Goal: Task Accomplishment & Management: Manage account settings

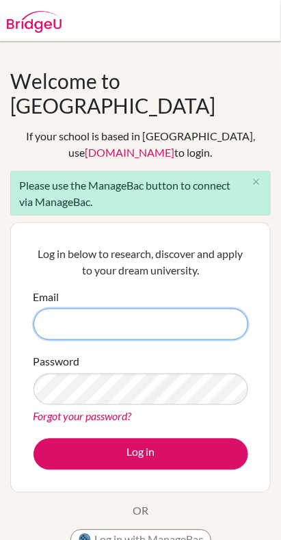
click at [213, 309] on input "Email" at bounding box center [141, 324] width 215 height 31
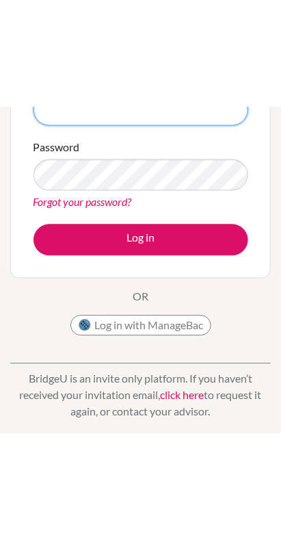
scroll to position [325, 0]
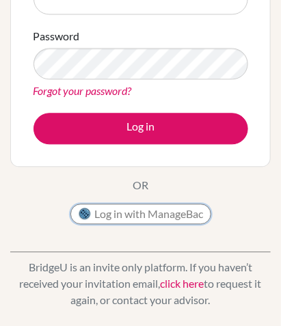
click at [189, 205] on button "Log in with ManageBac" at bounding box center [140, 215] width 141 height 21
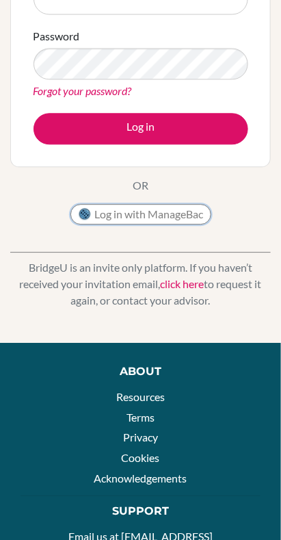
click at [181, 205] on button "Log in with ManageBac" at bounding box center [140, 215] width 141 height 21
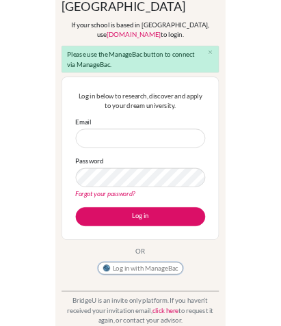
scroll to position [93, 0]
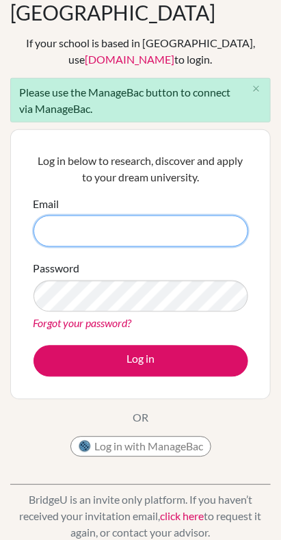
click at [191, 216] on input "Email" at bounding box center [141, 231] width 215 height 31
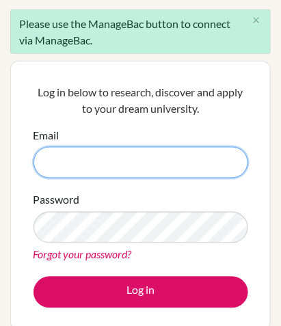
scroll to position [170, 0]
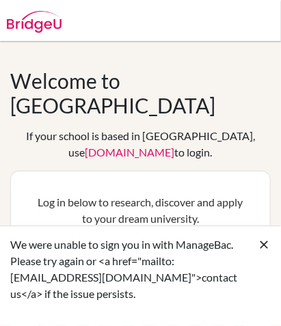
click at [267, 252] on icon at bounding box center [264, 245] width 14 height 14
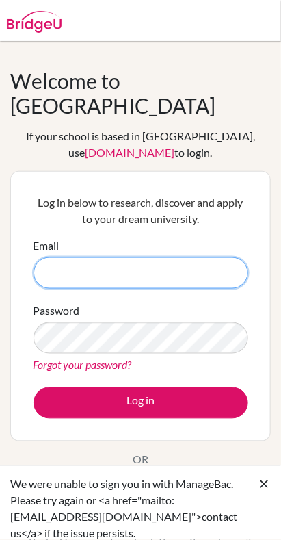
click at [209, 257] on input "Email" at bounding box center [141, 272] width 215 height 31
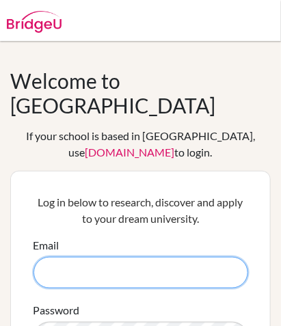
type input "[EMAIL_ADDRESS][PERSON_NAME][DOMAIN_NAME]"
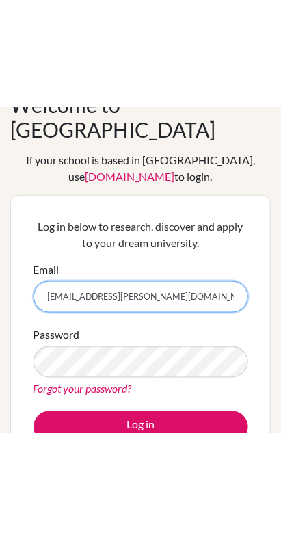
scroll to position [90, 0]
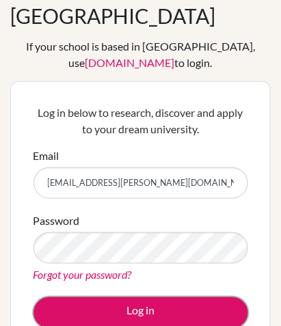
click at [172, 298] on button "Log in" at bounding box center [141, 313] width 215 height 31
